Goal: Information Seeking & Learning: Check status

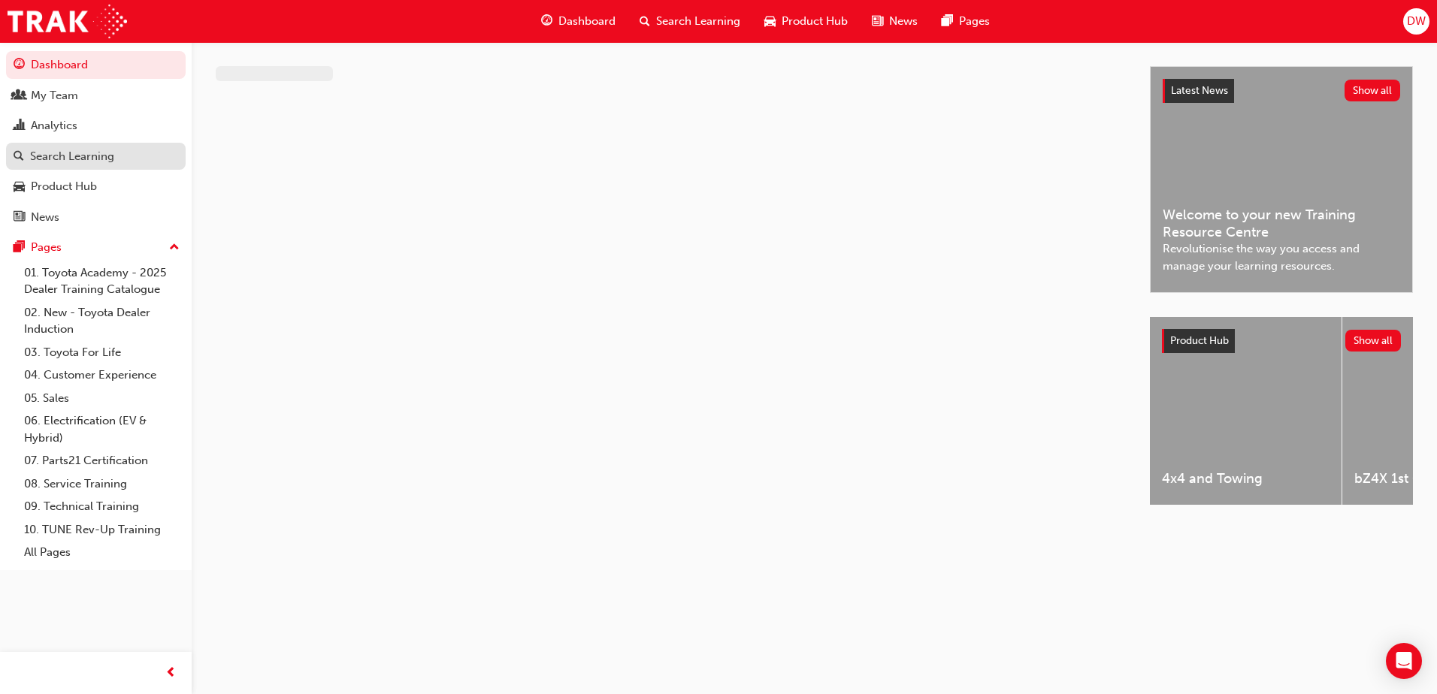
drag, startPoint x: 71, startPoint y: 95, endPoint x: 110, endPoint y: 153, distance: 70.0
click at [71, 95] on div "My Team" at bounding box center [54, 95] width 47 height 17
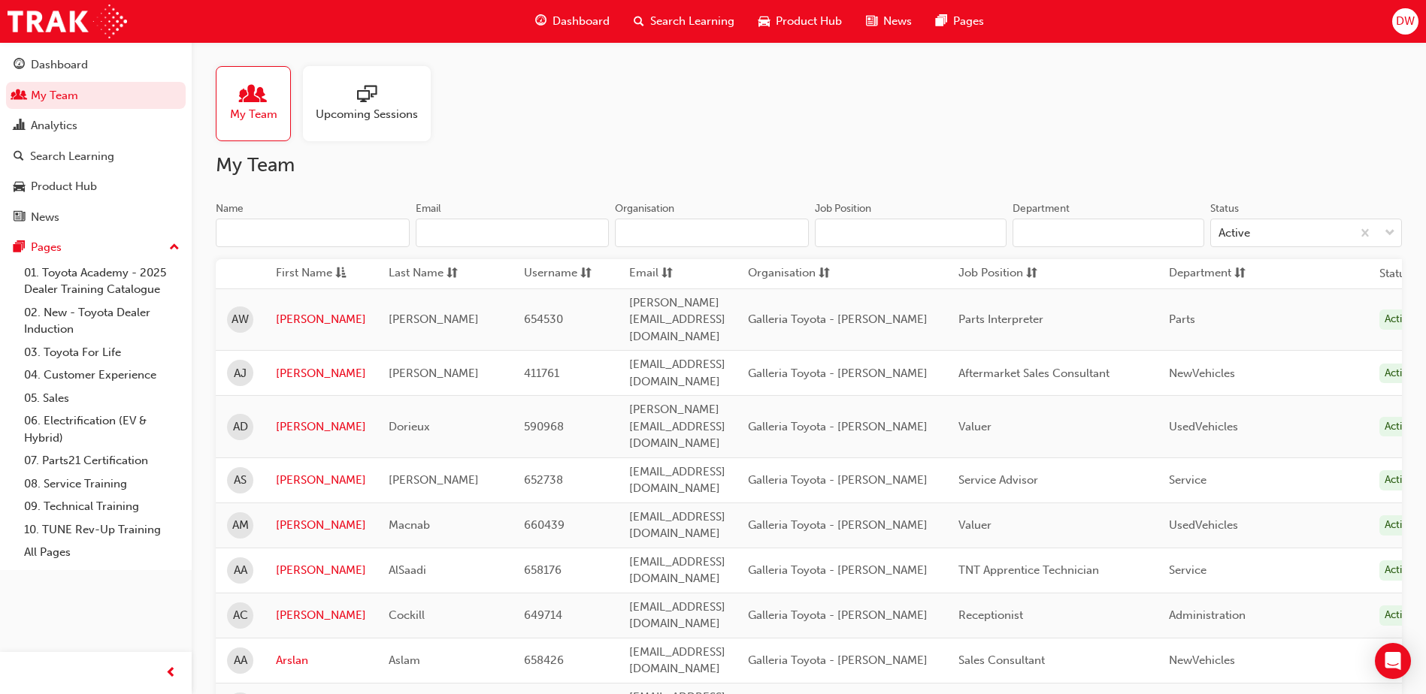
click at [340, 243] on input "Name" at bounding box center [313, 233] width 194 height 29
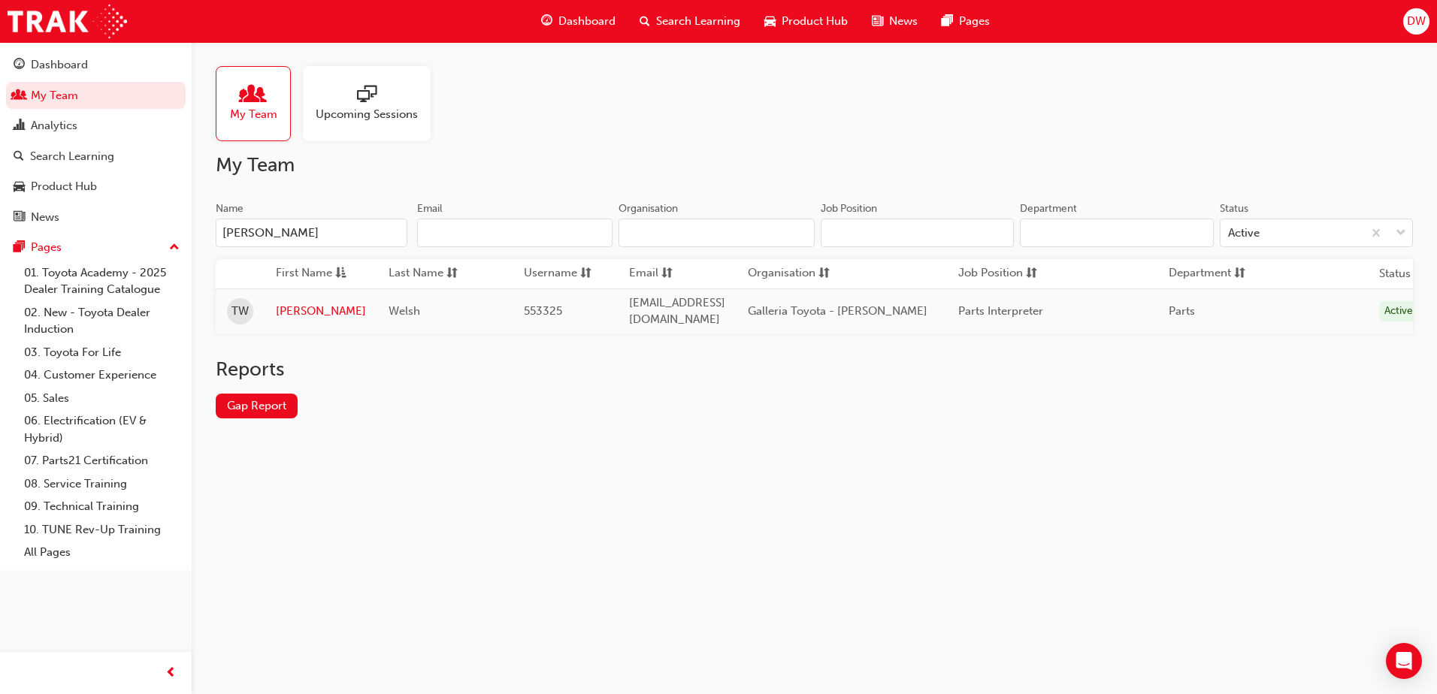
type input "[PERSON_NAME]"
click at [392, 310] on span "Welsh" at bounding box center [405, 311] width 32 height 14
click at [282, 309] on link "[PERSON_NAME]" at bounding box center [321, 311] width 90 height 17
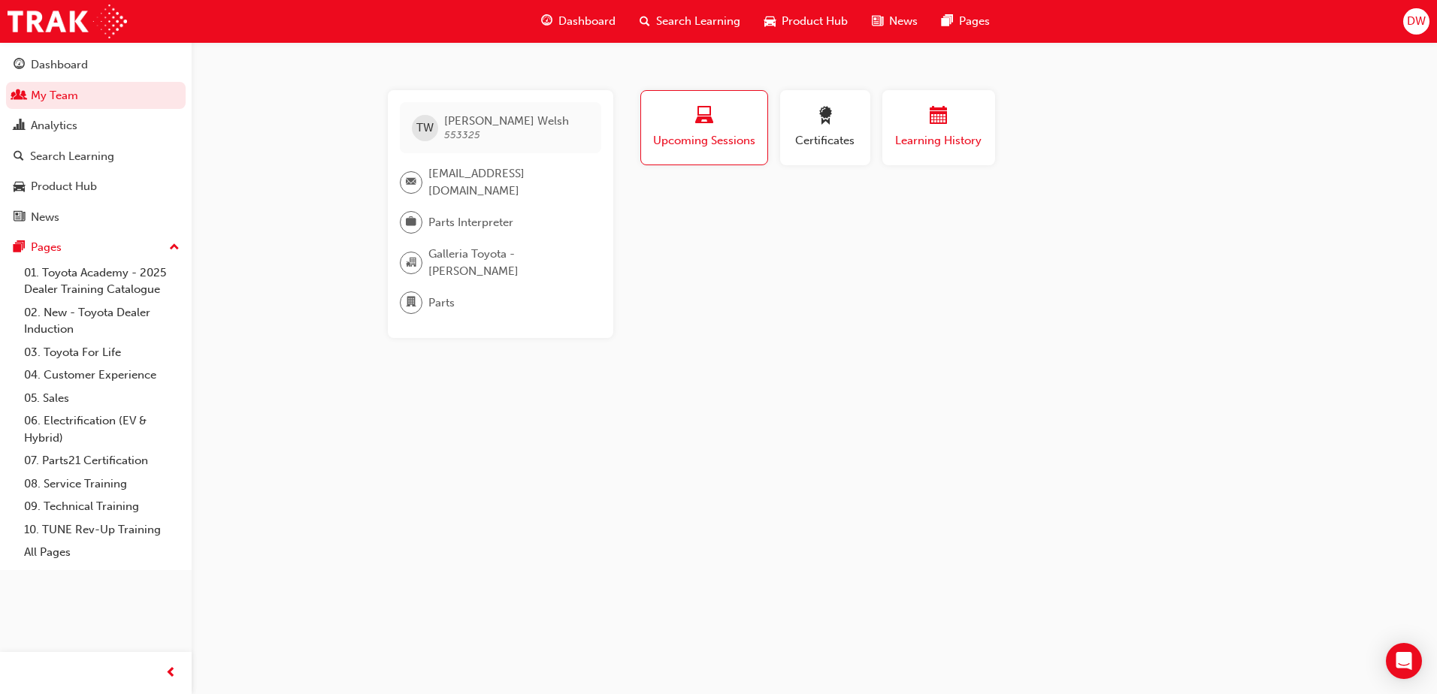
click at [939, 132] on span "Learning History" at bounding box center [939, 140] width 90 height 17
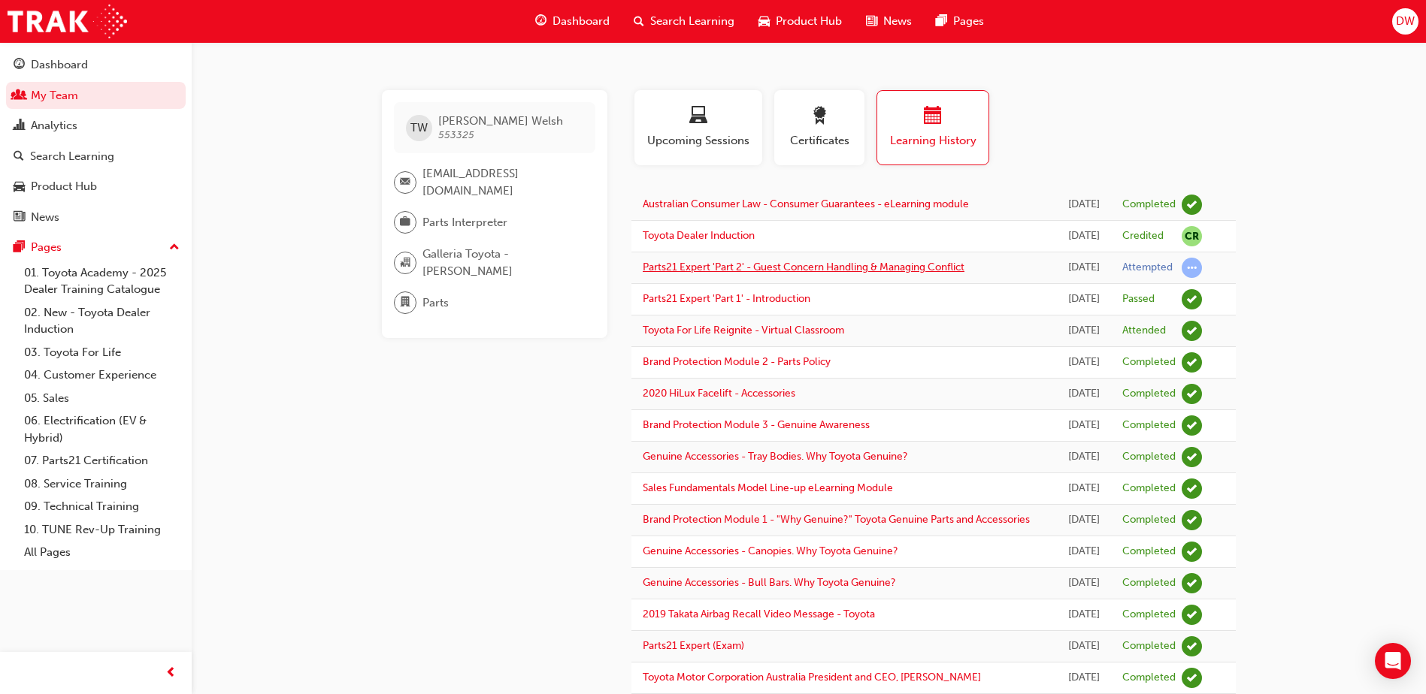
click at [879, 274] on link "Parts21 Expert 'Part 2' - Guest Concern Handling & Managing Conflict" at bounding box center [804, 267] width 322 height 13
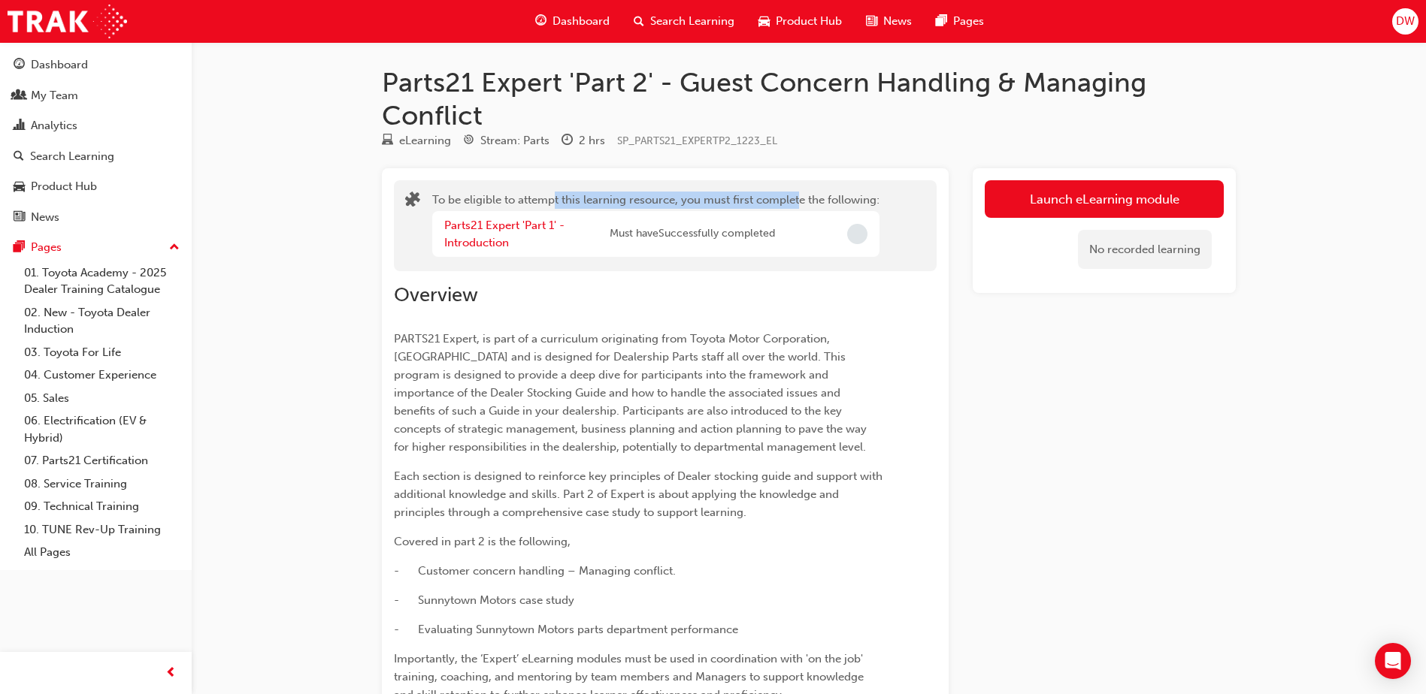
drag, startPoint x: 606, startPoint y: 195, endPoint x: 797, endPoint y: 189, distance: 190.3
click at [797, 189] on div "To be eligible to attempt this learning resource, you must first complete the f…" at bounding box center [665, 226] width 543 height 92
drag, startPoint x: 797, startPoint y: 189, endPoint x: 673, endPoint y: 328, distance: 186.4
click at [673, 328] on div "Overview PARTS21 Expert, is part of a curriculum originating from Toyota Motor …" at bounding box center [638, 627] width 488 height 689
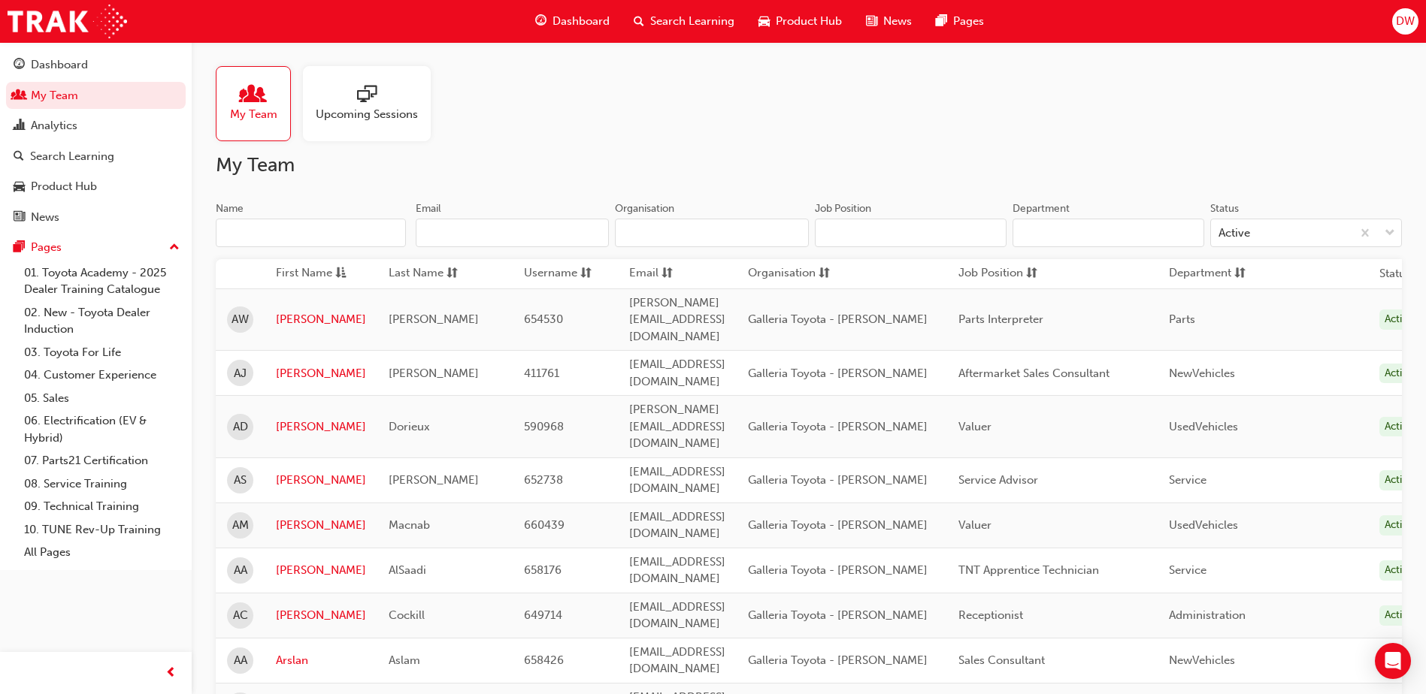
click at [284, 221] on input "Name" at bounding box center [311, 233] width 190 height 29
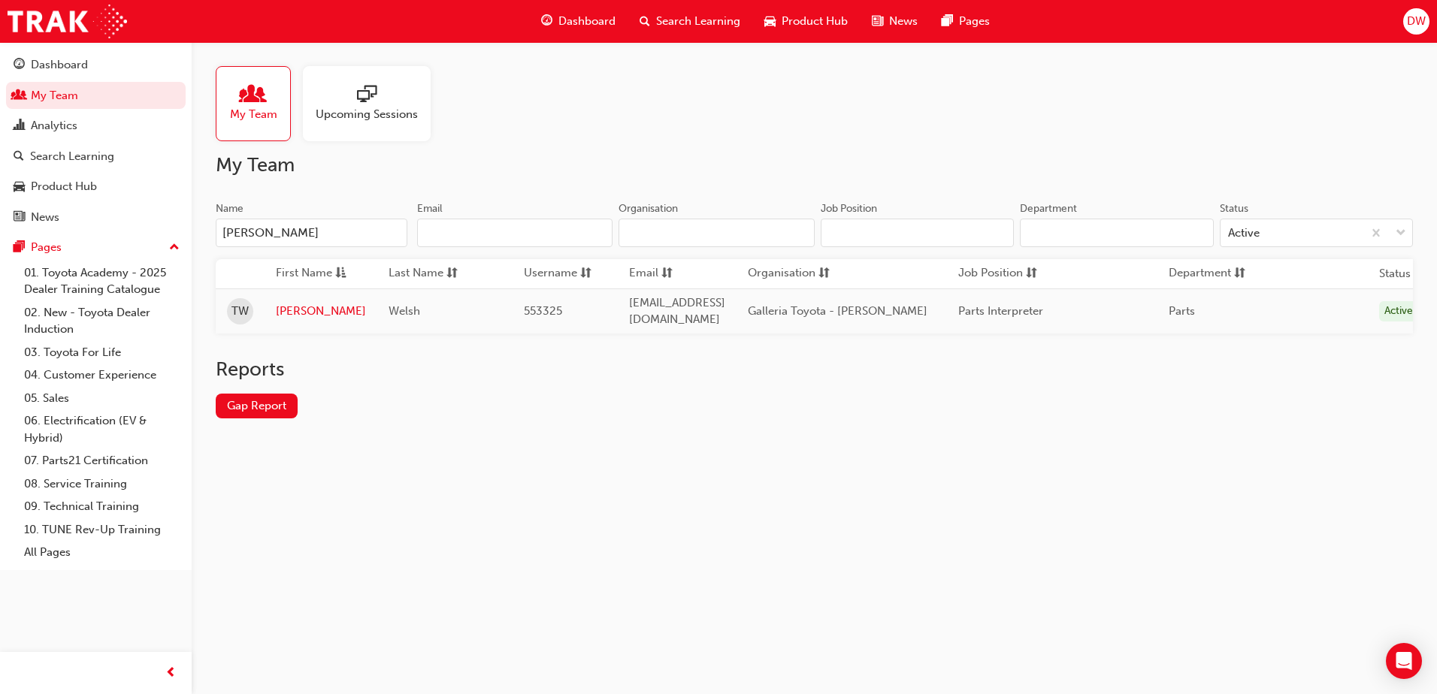
type input "[PERSON_NAME]"
click at [283, 306] on link "[PERSON_NAME]" at bounding box center [321, 311] width 90 height 17
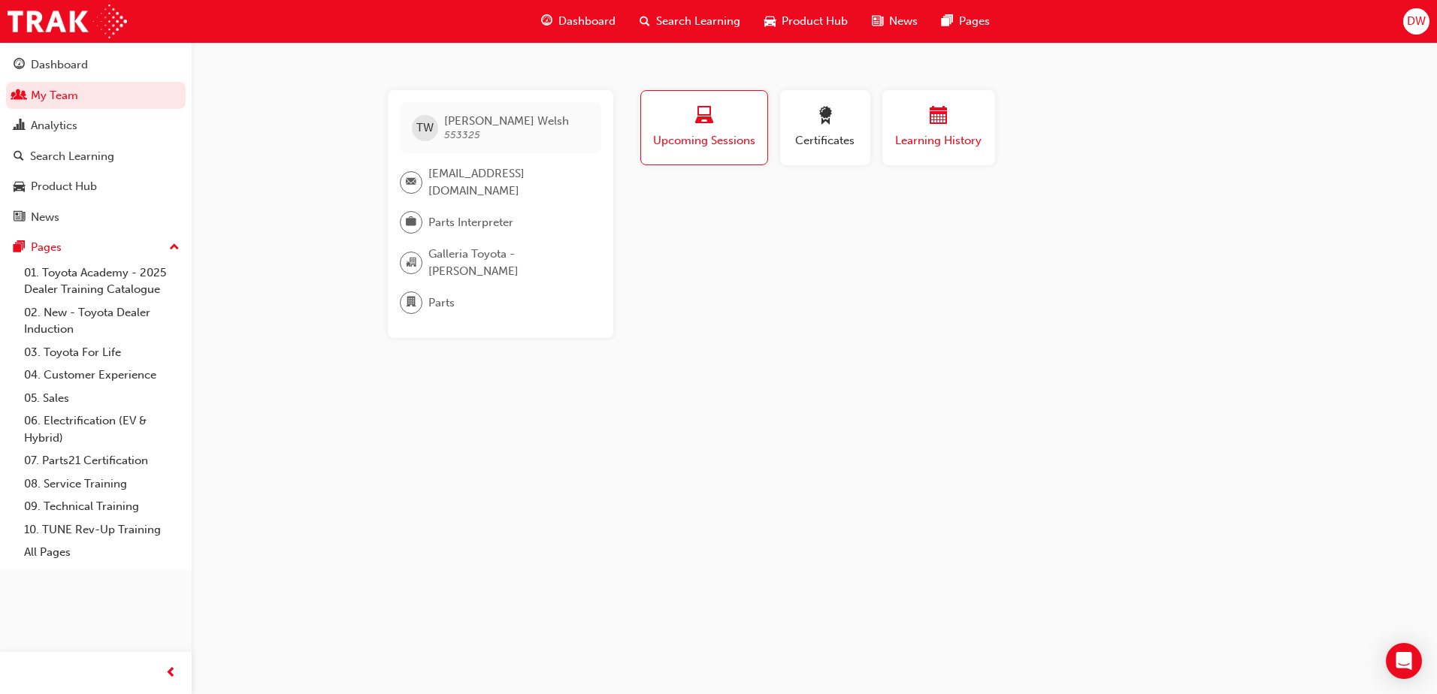
click at [905, 126] on div "button" at bounding box center [939, 118] width 90 height 23
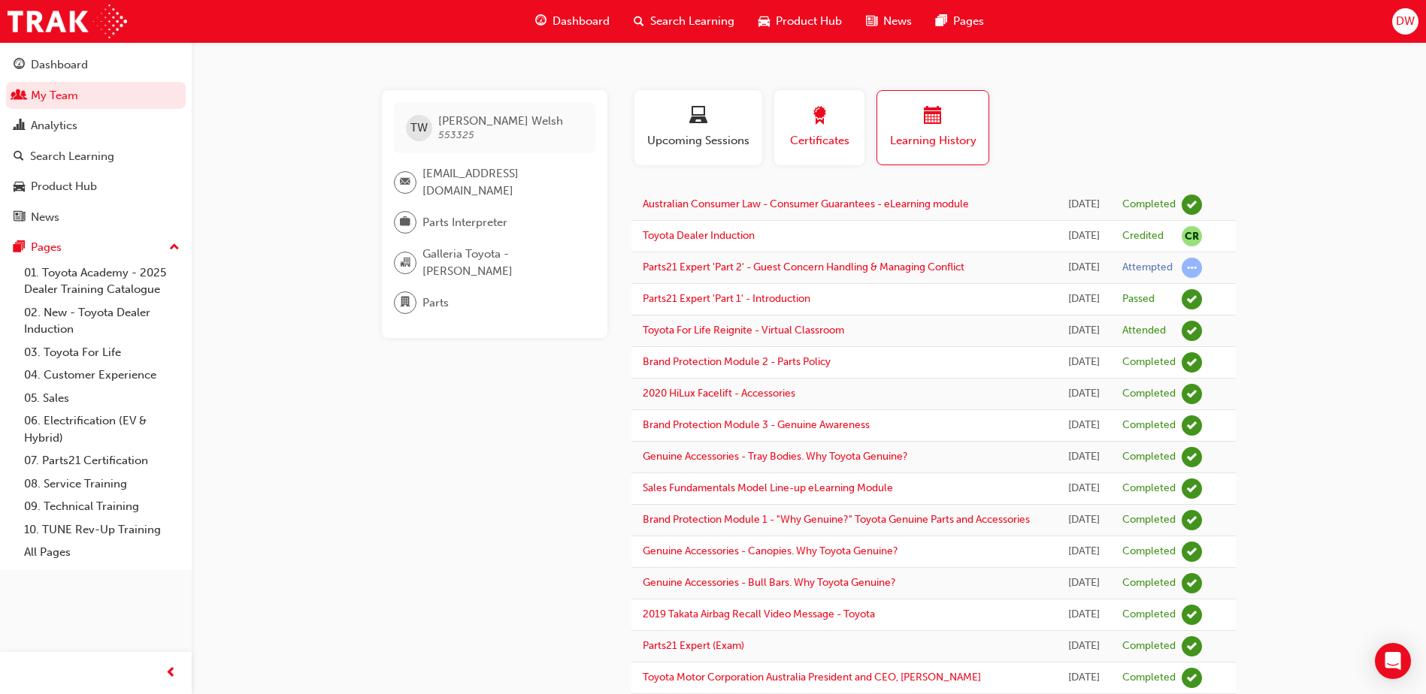
click at [789, 122] on div "button" at bounding box center [819, 118] width 68 height 23
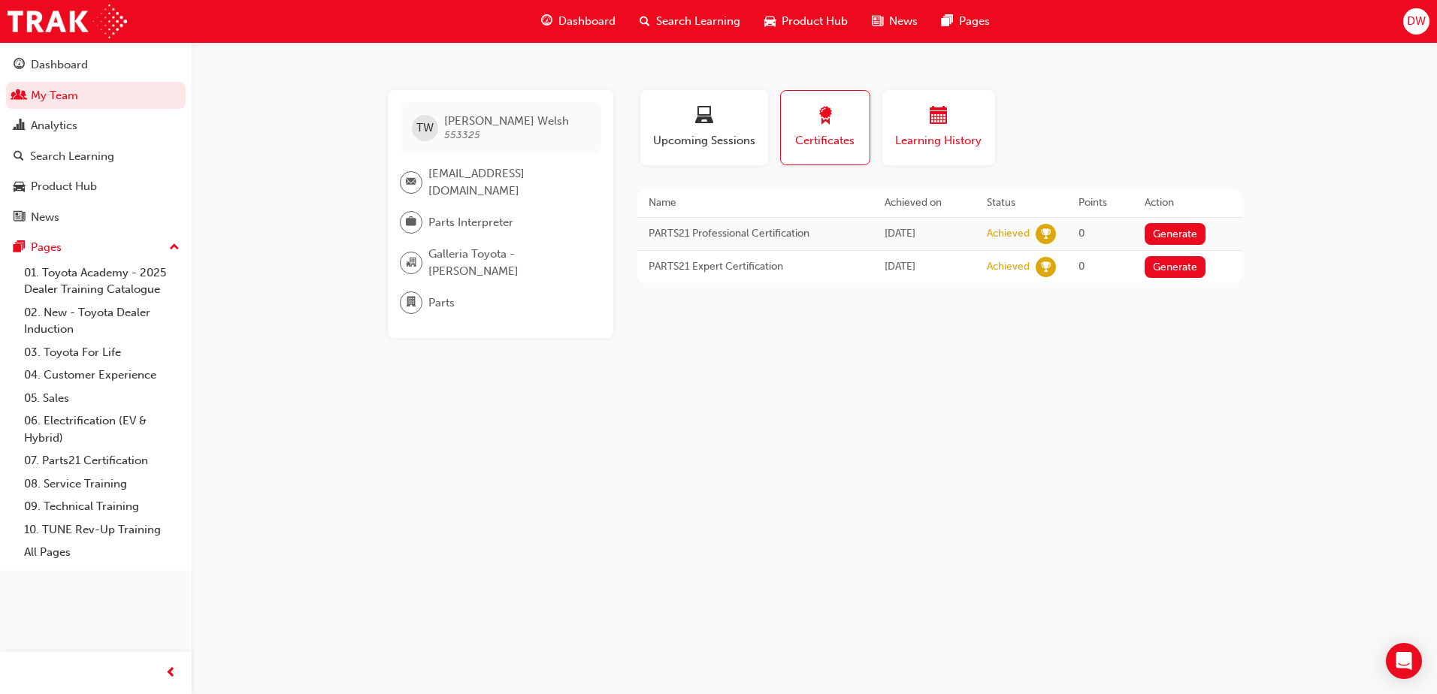
click at [956, 141] on span "Learning History" at bounding box center [939, 140] width 90 height 17
